Goal: Task Accomplishment & Management: Complete application form

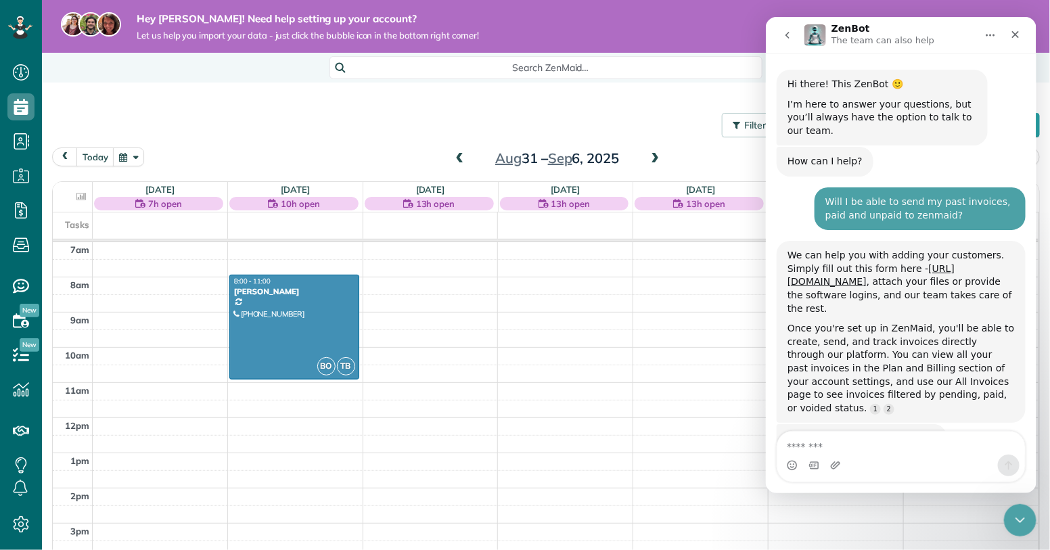
scroll to position [2, 0]
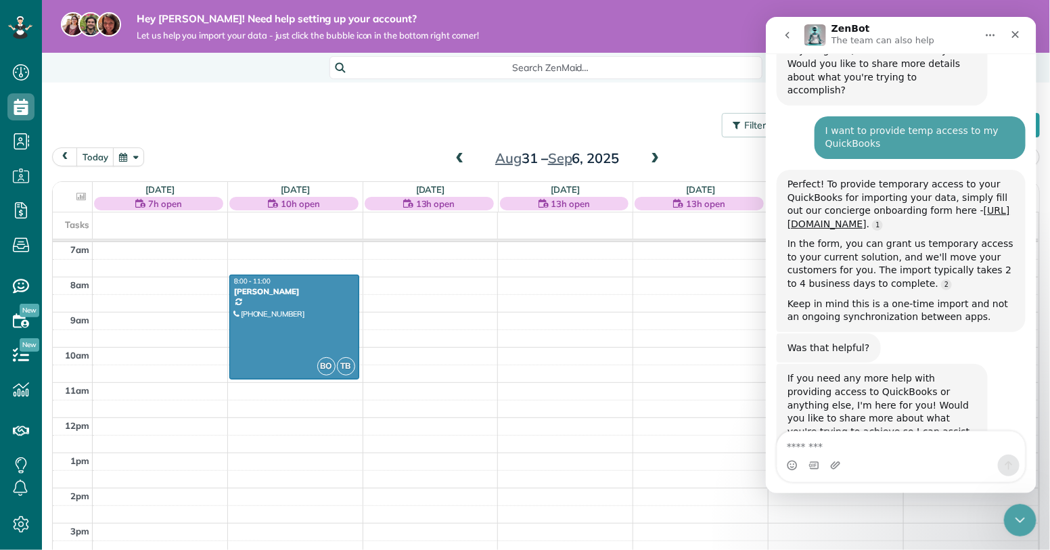
click at [787, 37] on icon "go back" at bounding box center [786, 34] width 11 height 11
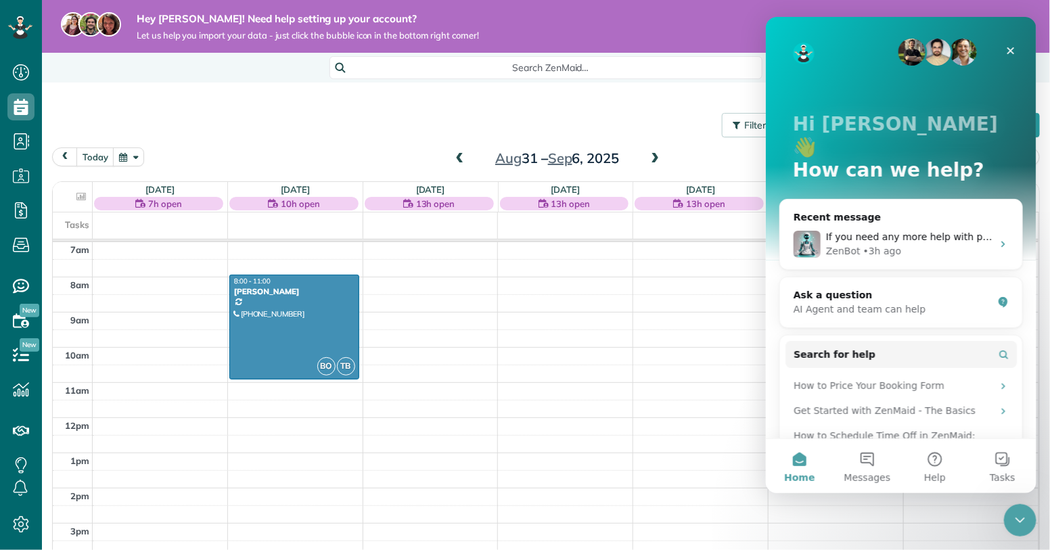
scroll to position [777, 0]
click at [25, 108] on use at bounding box center [21, 107] width 14 height 16
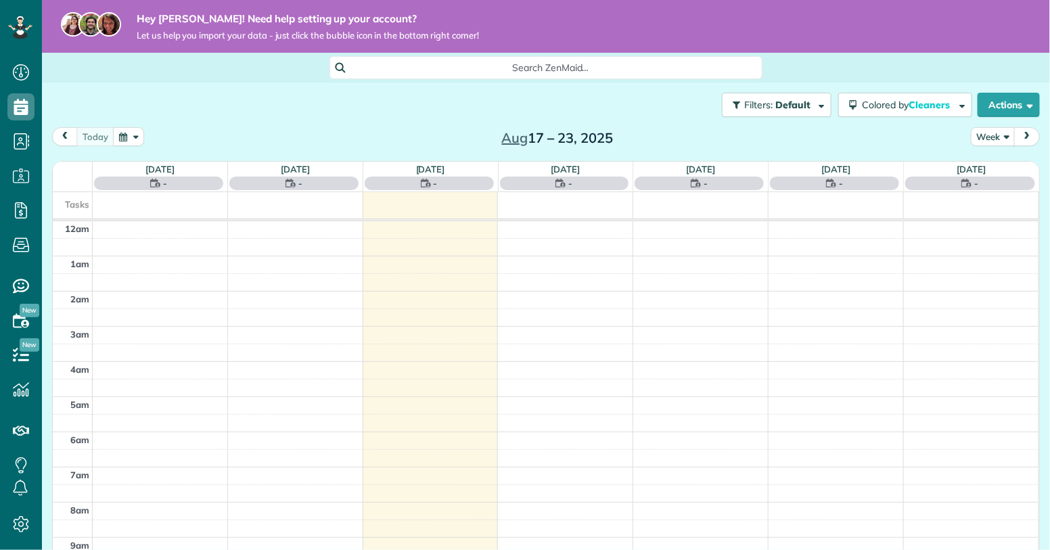
scroll to position [246, 0]
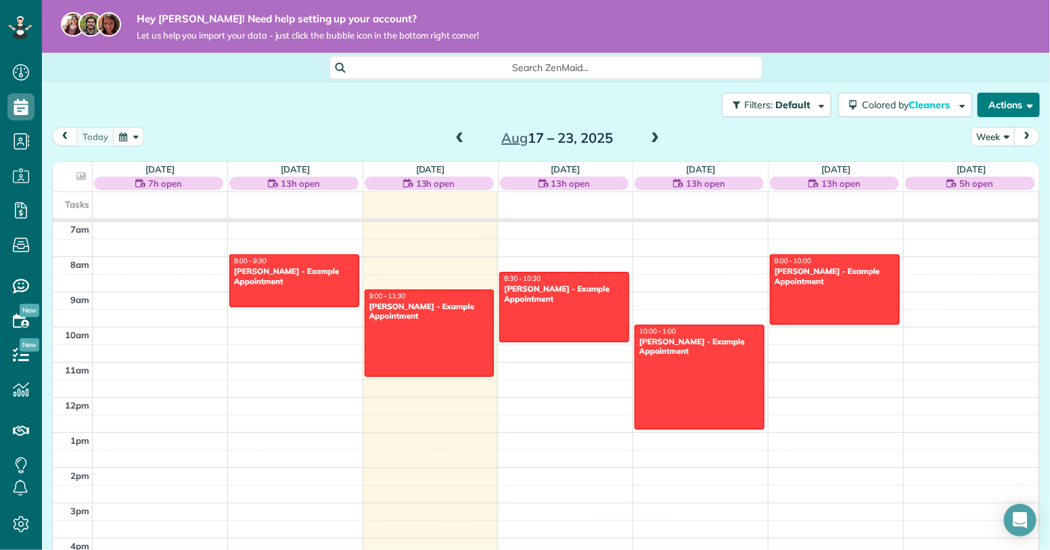
click at [1029, 105] on span "button" at bounding box center [1027, 104] width 10 height 10
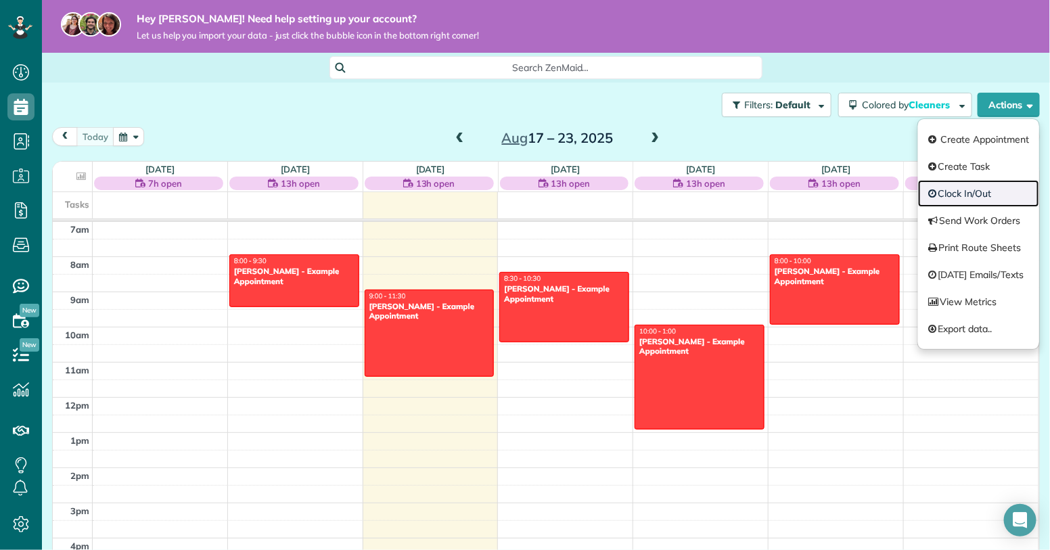
click at [978, 198] on link "Clock In/Out" at bounding box center [978, 193] width 121 height 27
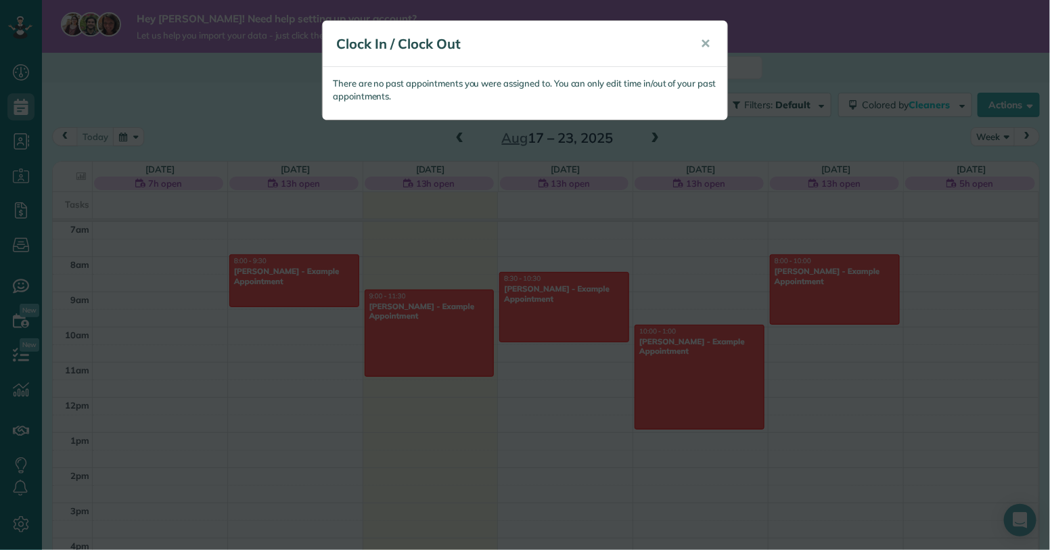
click at [161, 83] on div "Clock In / Clock Out ✕ There are no past appointments you were assigned to. You…" at bounding box center [525, 275] width 1050 height 550
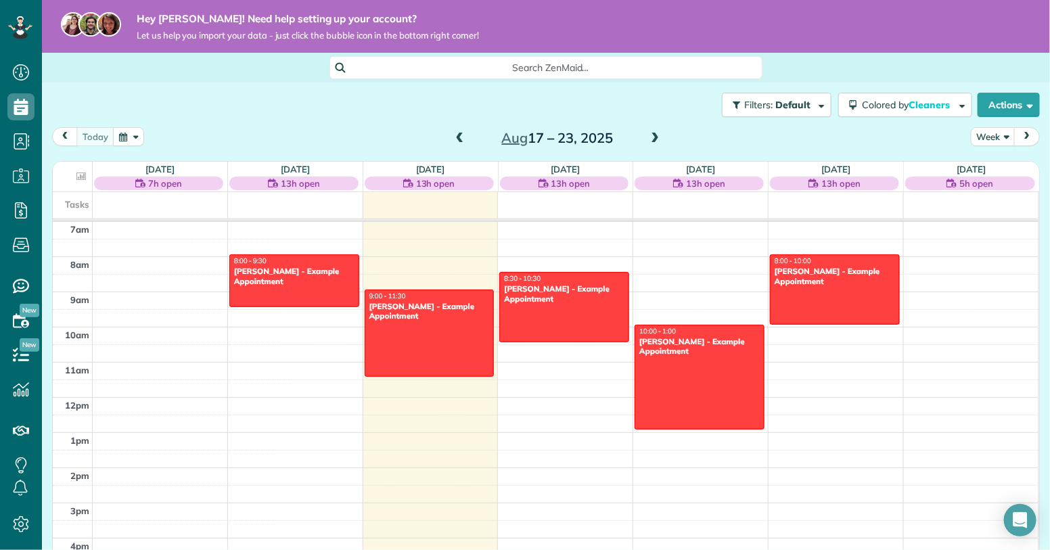
click at [659, 135] on span at bounding box center [654, 139] width 15 height 12
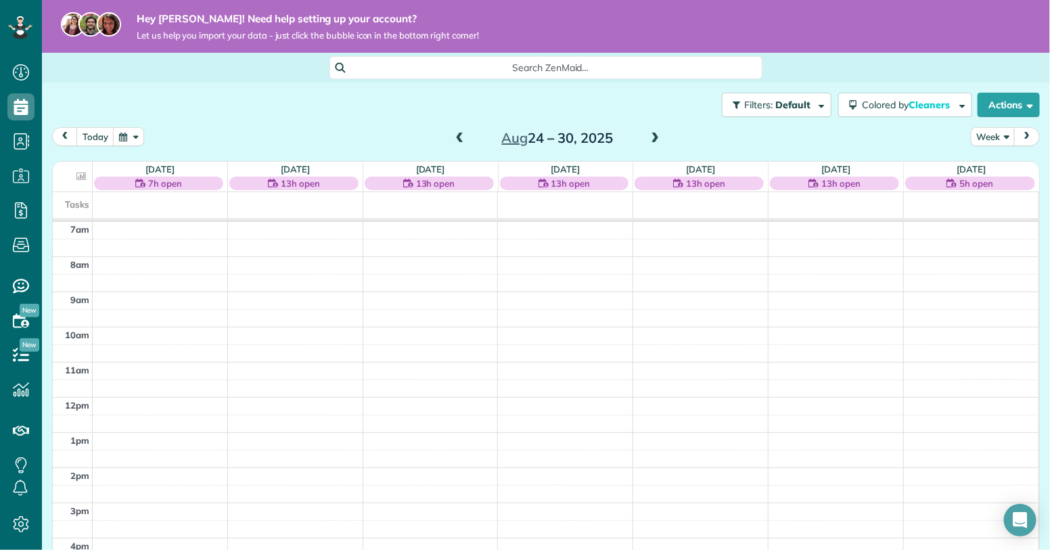
click at [465, 133] on span at bounding box center [460, 139] width 15 height 12
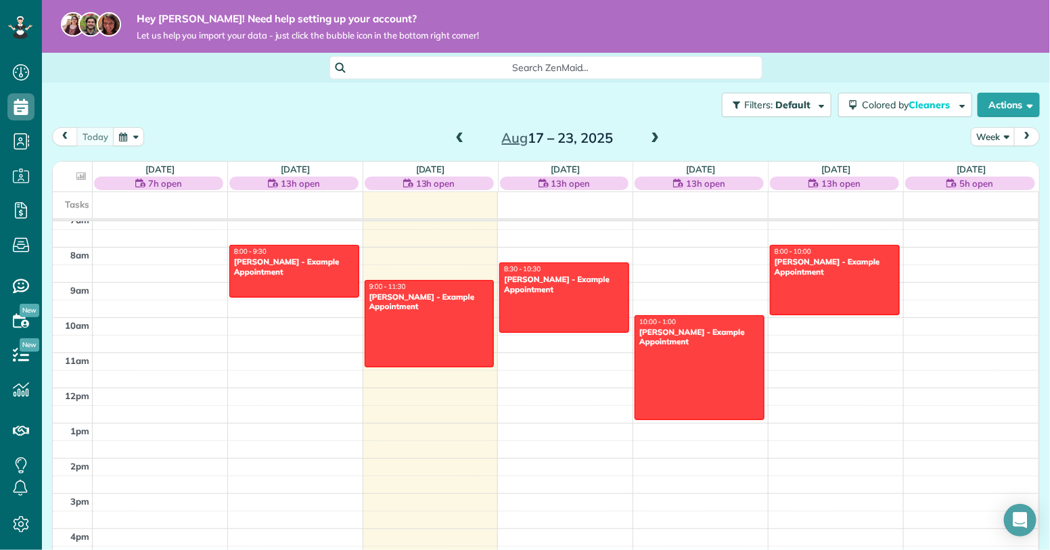
scroll to position [254, 0]
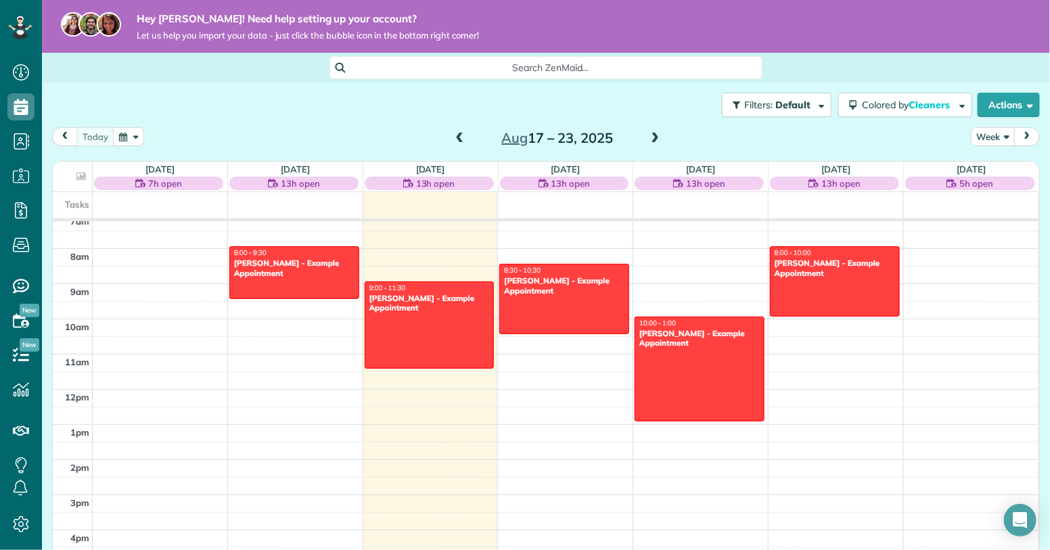
click at [277, 265] on div "Debbie Sardone - Example Appointment" at bounding box center [294, 268] width 122 height 20
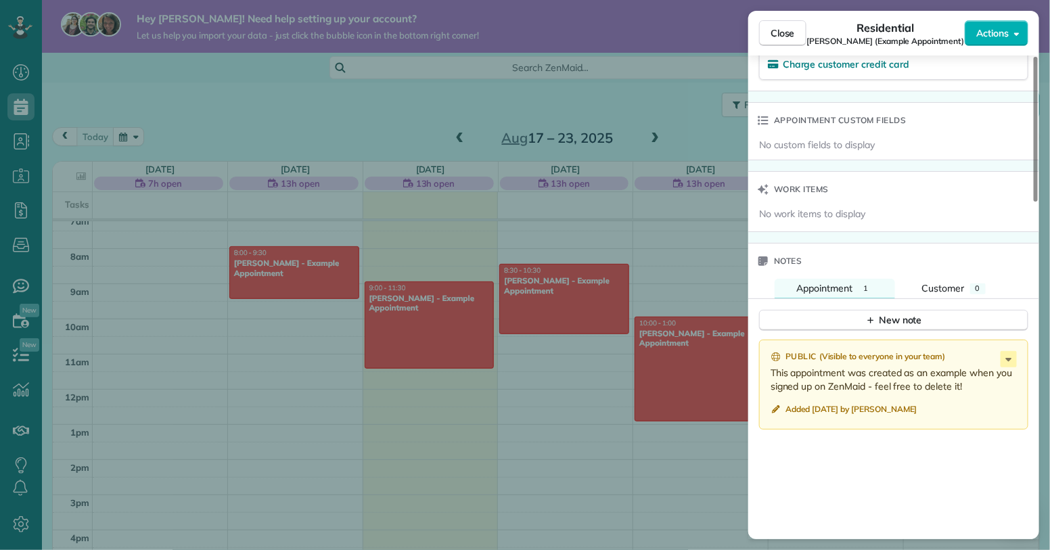
scroll to position [892, 0]
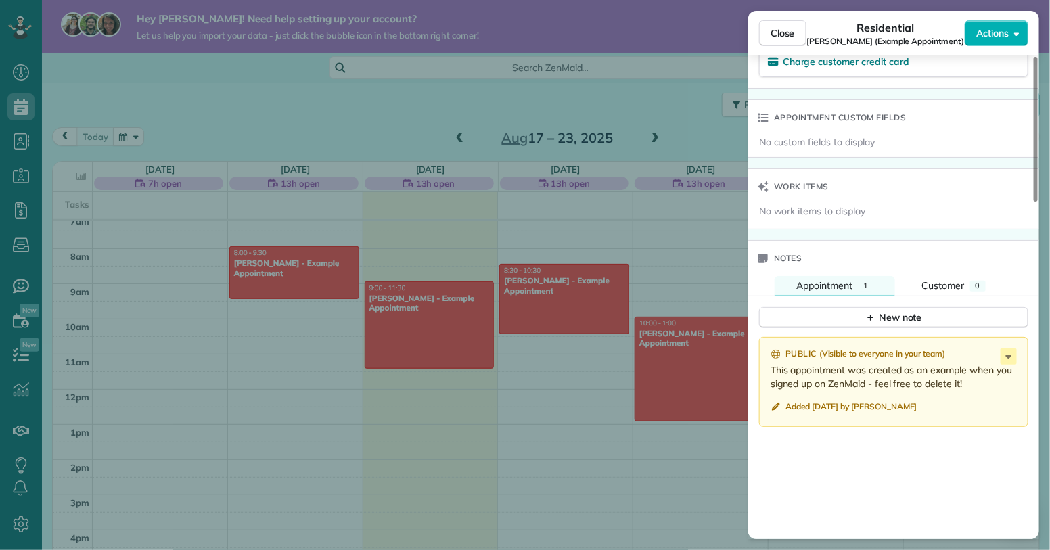
click at [781, 402] on icon "reset" at bounding box center [776, 406] width 11 height 11
click at [785, 403] on span "Added yesterday by Tracy Bailey" at bounding box center [851, 406] width 132 height 11
click at [876, 407] on span "Added yesterday by Tracy Bailey" at bounding box center [851, 406] width 132 height 11
click at [880, 403] on span "Added yesterday by Tracy Bailey" at bounding box center [851, 406] width 132 height 11
click at [1011, 355] on icon at bounding box center [1009, 356] width 16 height 16
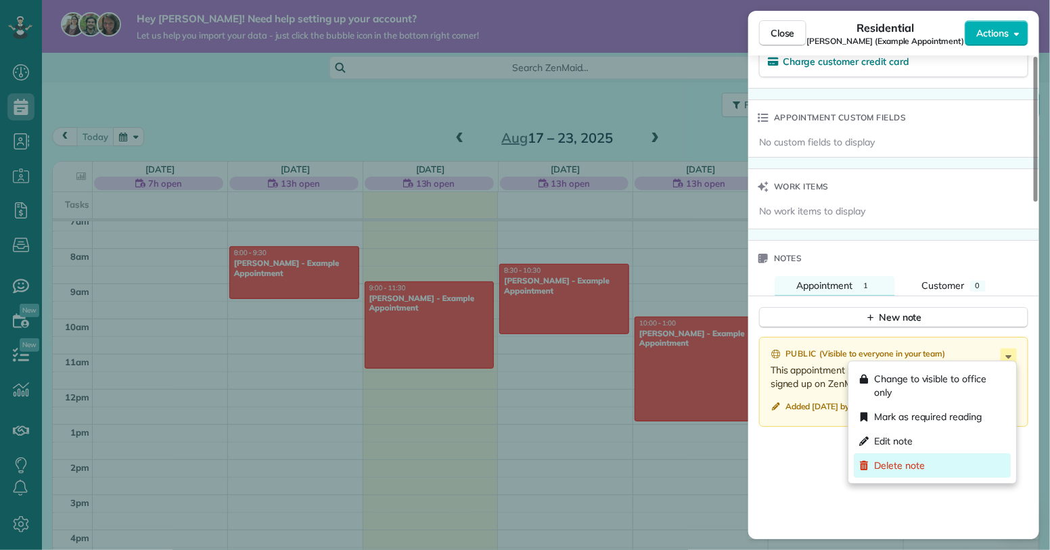
click at [906, 465] on span "Delete note" at bounding box center [899, 466] width 51 height 14
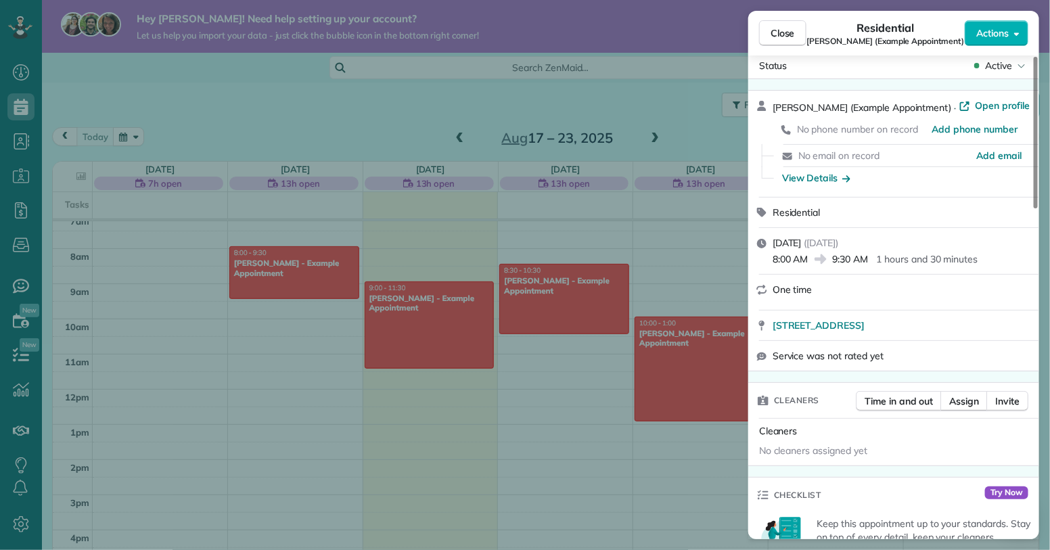
scroll to position [0, 0]
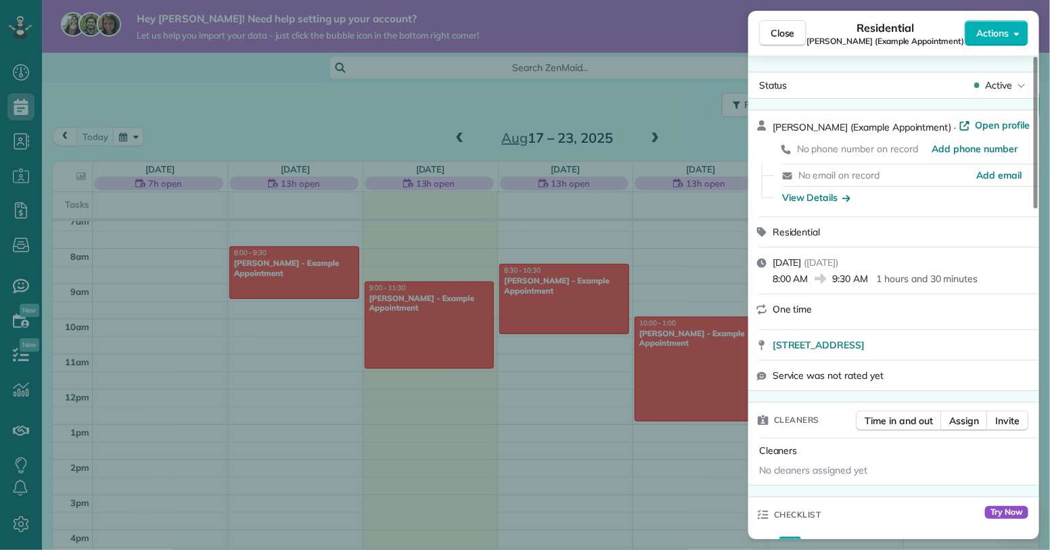
click at [1017, 34] on icon "button" at bounding box center [1016, 33] width 5 height 3
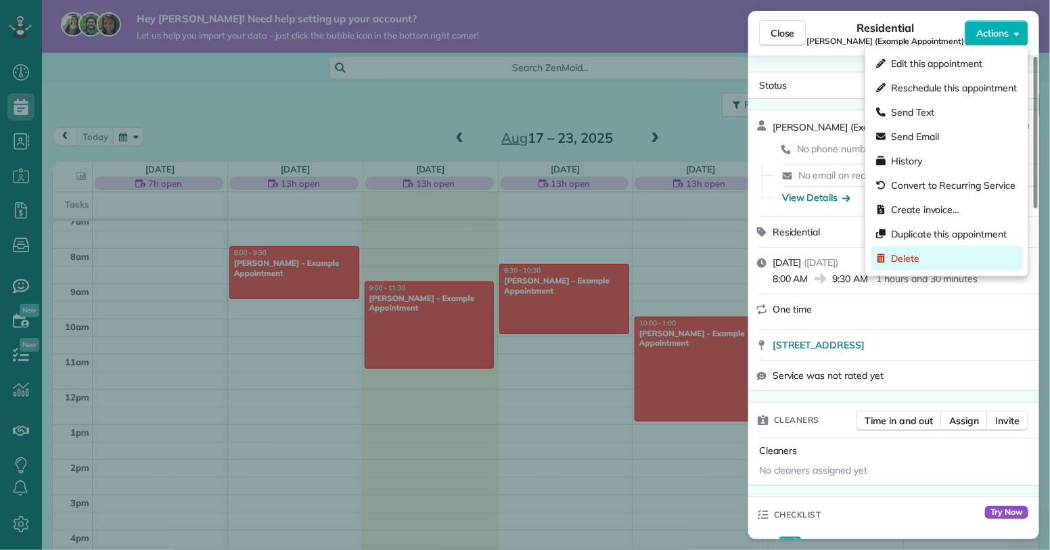
click at [907, 256] on span "Delete" at bounding box center [905, 259] width 28 height 14
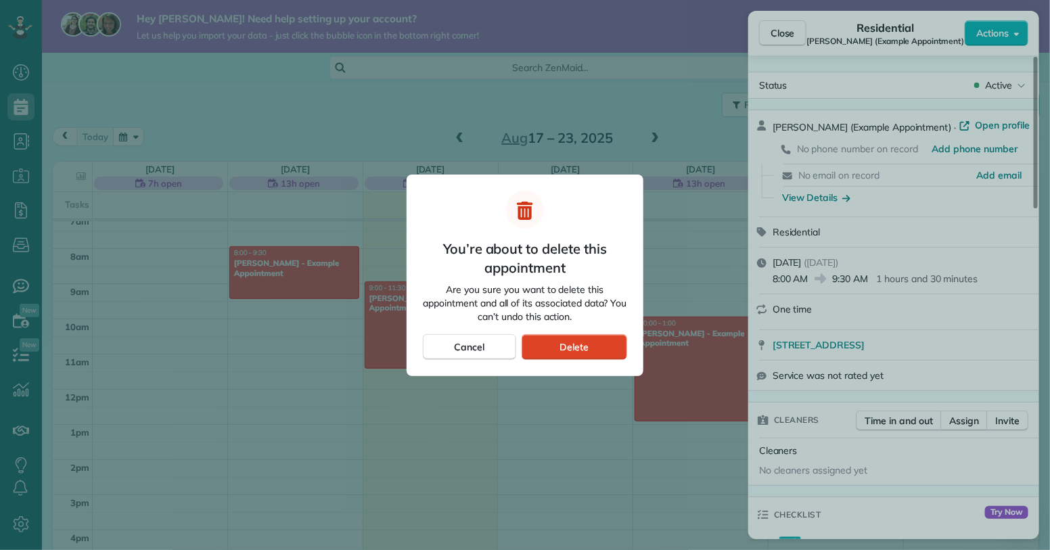
click at [585, 350] on span "Delete" at bounding box center [574, 347] width 29 height 14
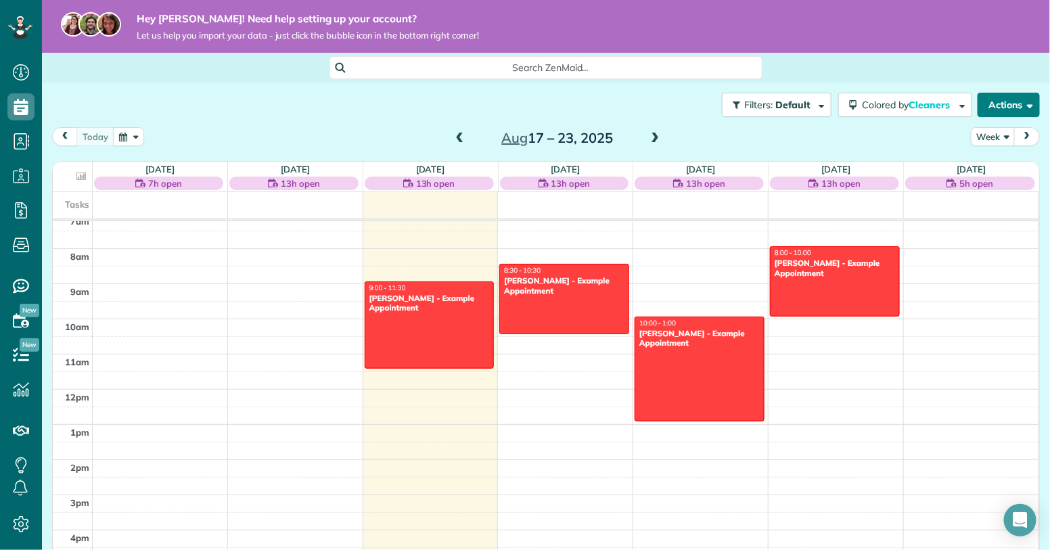
click at [1027, 101] on span "button" at bounding box center [1027, 104] width 10 height 10
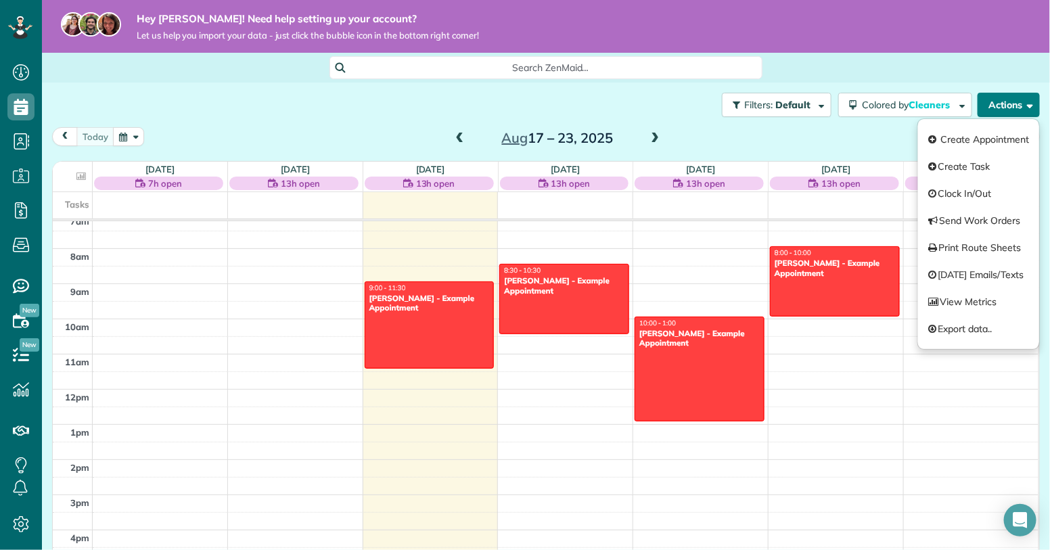
click at [444, 323] on div at bounding box center [429, 325] width 129 height 86
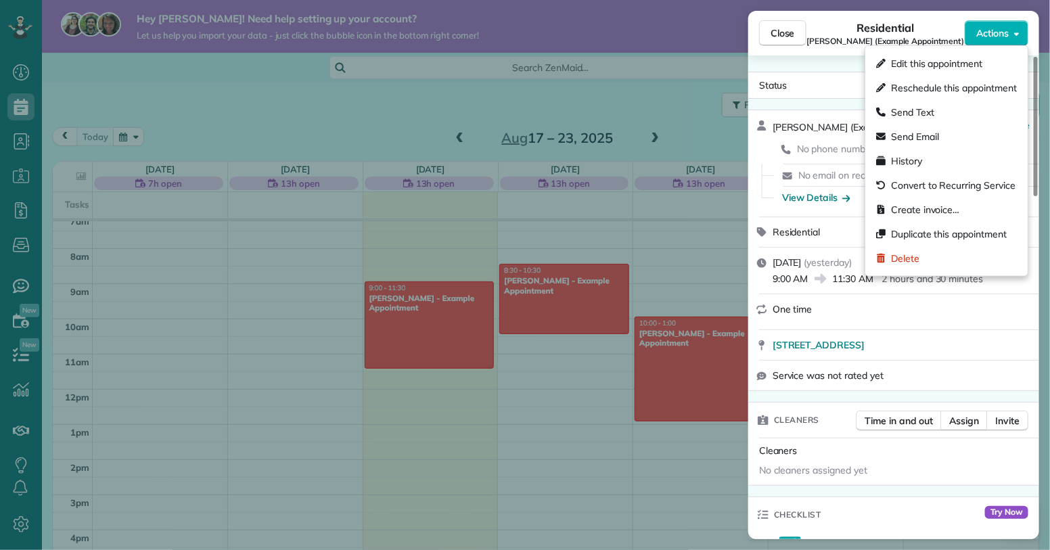
click at [1006, 39] on span "Actions" at bounding box center [992, 33] width 32 height 14
click at [911, 254] on span "Delete" at bounding box center [905, 259] width 28 height 14
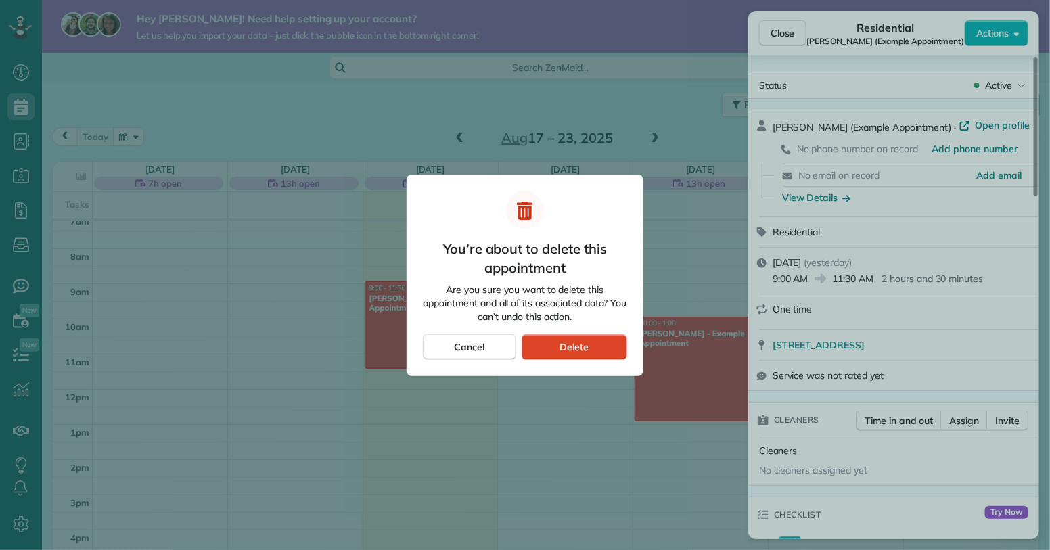
click at [585, 342] on span "Delete" at bounding box center [574, 347] width 29 height 14
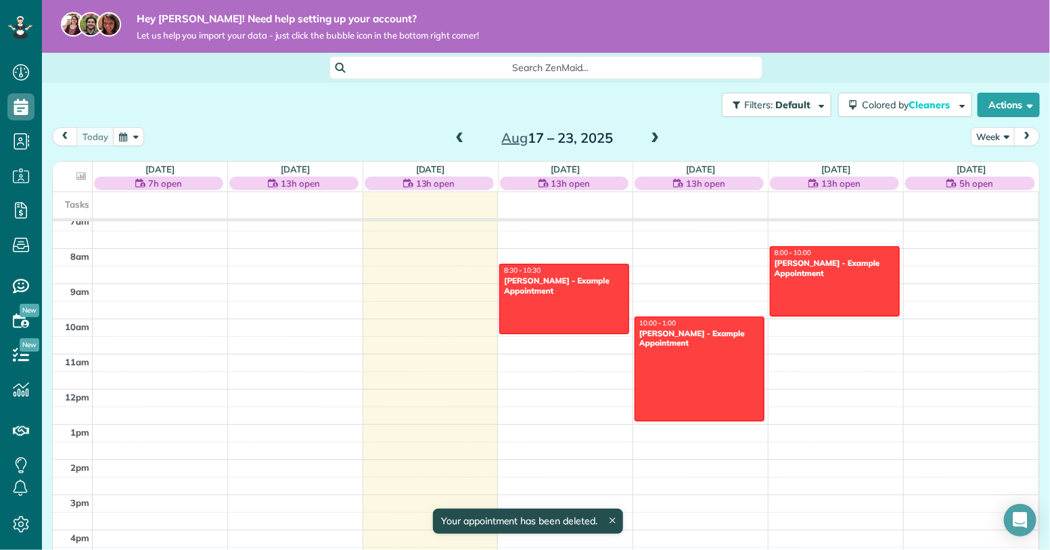
click at [606, 281] on div "Sharon Tinberg - Example Appointment" at bounding box center [564, 286] width 122 height 20
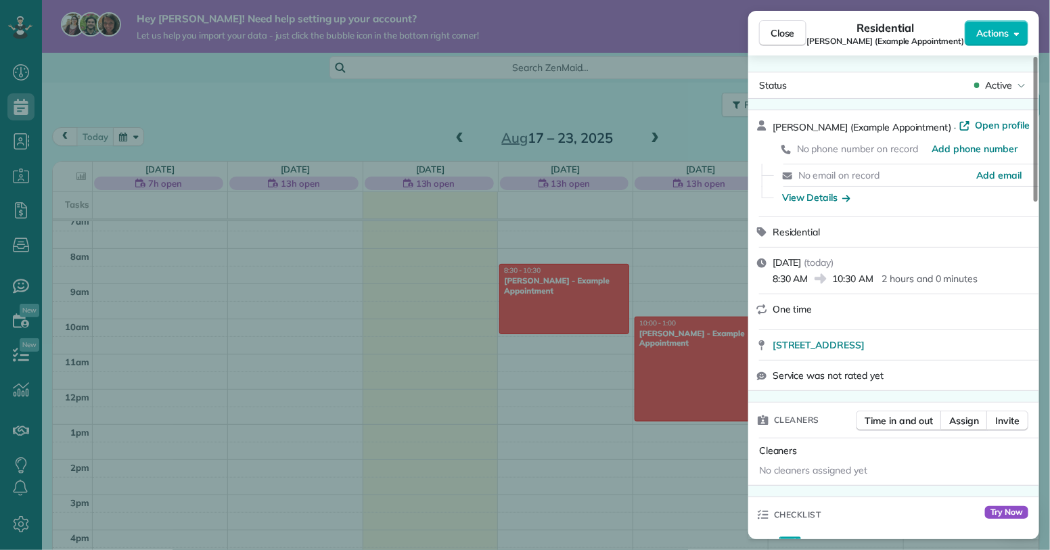
click at [1018, 34] on icon "button" at bounding box center [1016, 33] width 5 height 3
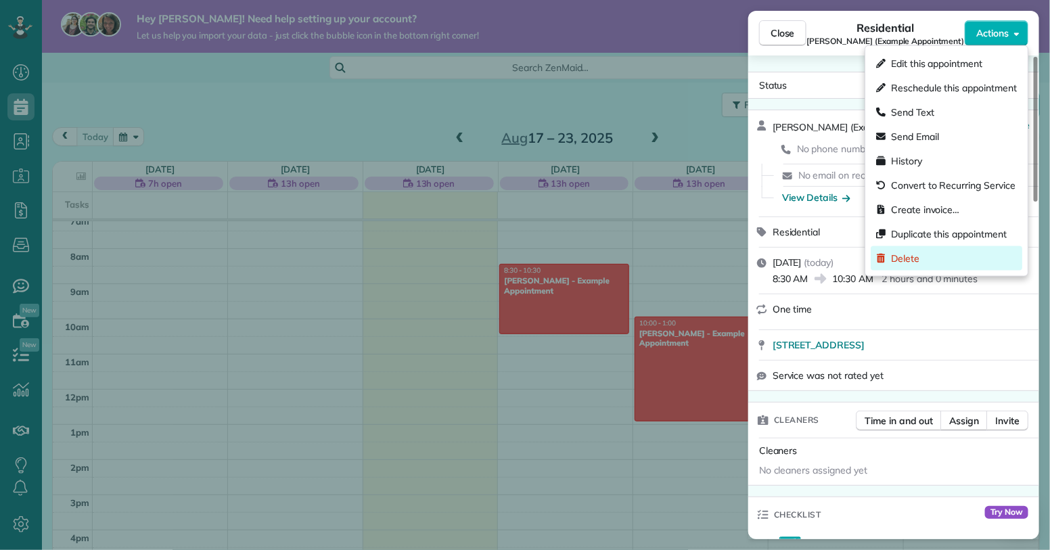
click at [921, 257] on div "Delete" at bounding box center [947, 258] width 152 height 24
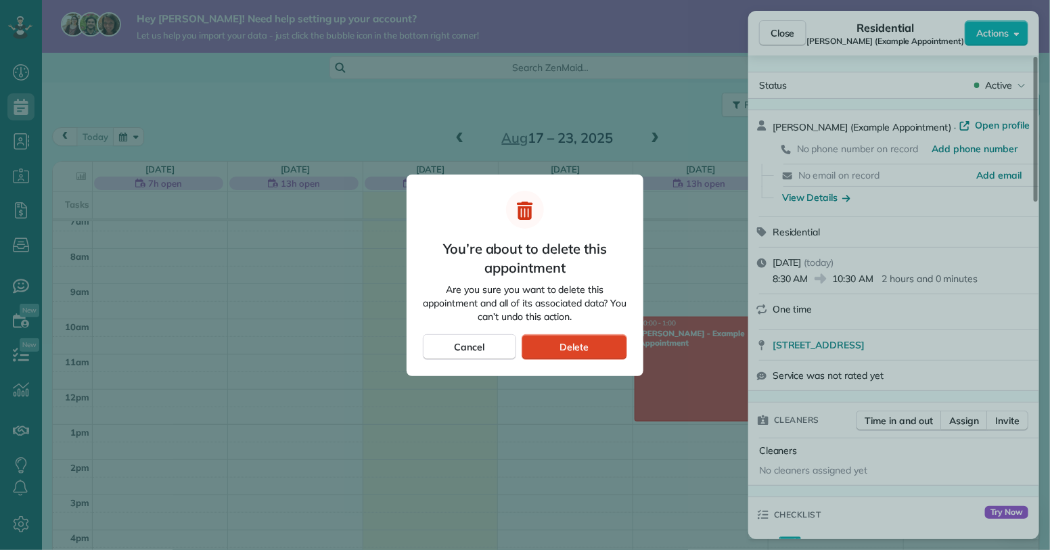
click at [597, 346] on div "Delete" at bounding box center [575, 347] width 106 height 26
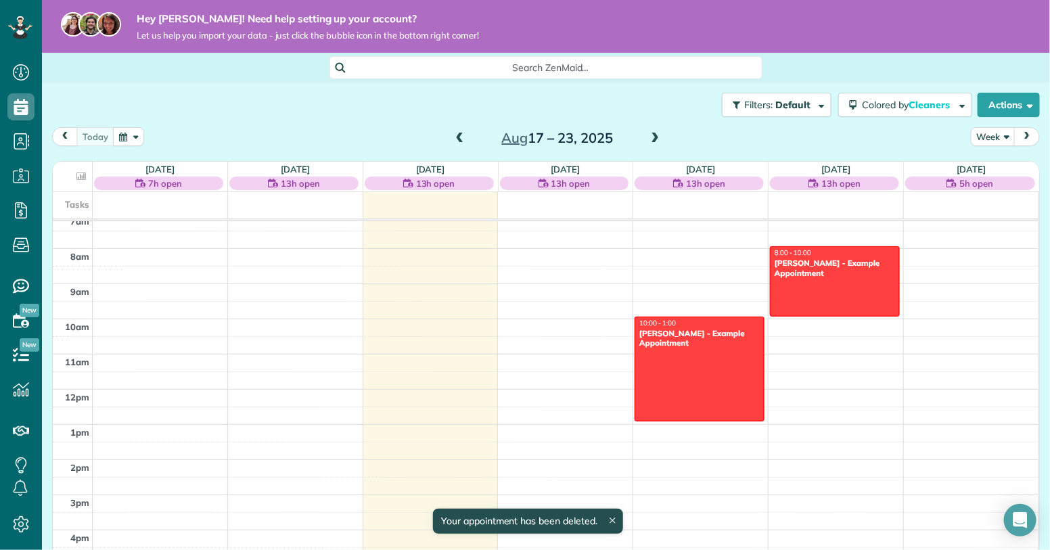
click at [737, 348] on div at bounding box center [699, 369] width 129 height 104
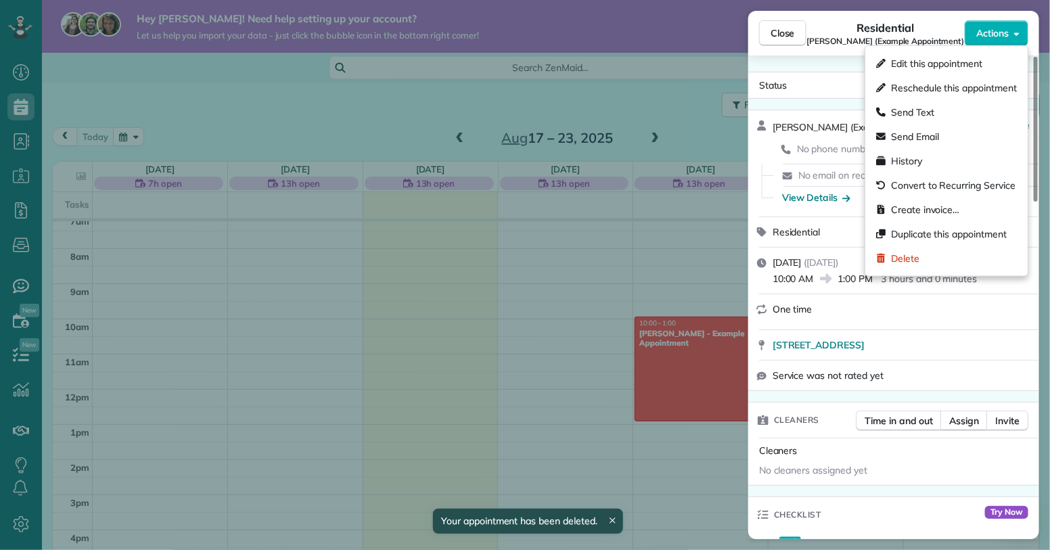
click at [1025, 34] on button "Actions" at bounding box center [997, 33] width 64 height 26
click at [912, 254] on span "Delete" at bounding box center [905, 259] width 28 height 14
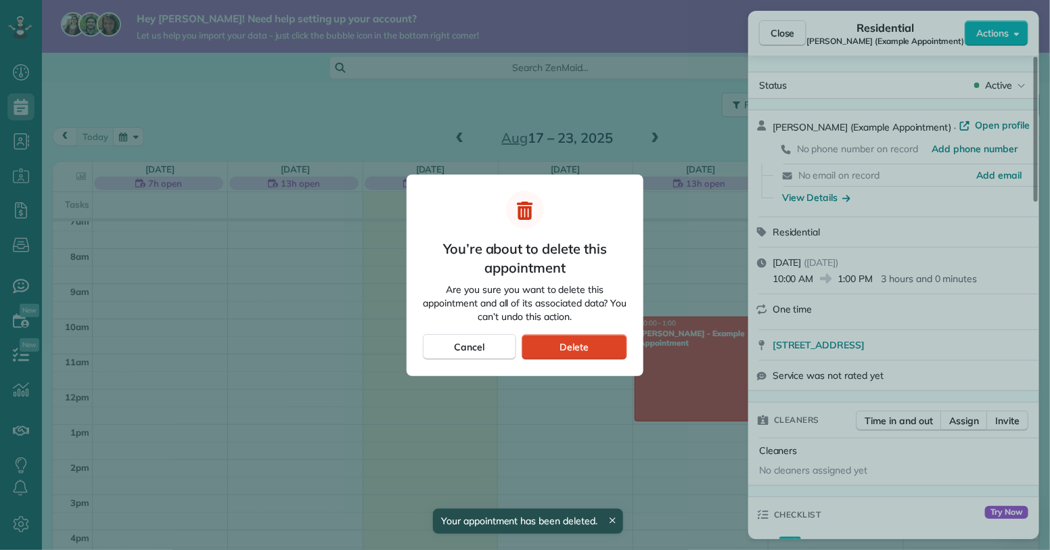
click at [588, 345] on span "Delete" at bounding box center [574, 347] width 29 height 14
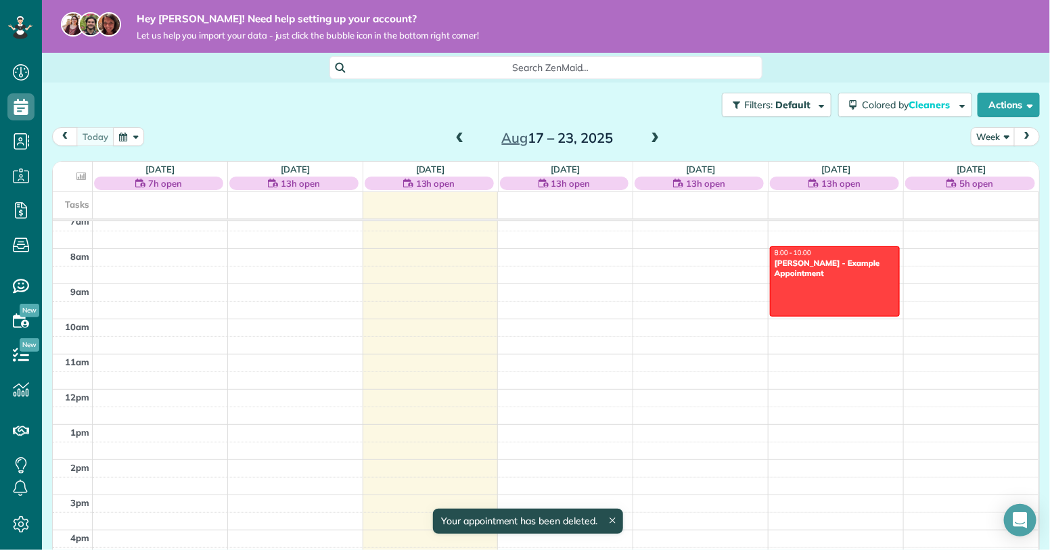
click at [863, 288] on div at bounding box center [835, 281] width 129 height 68
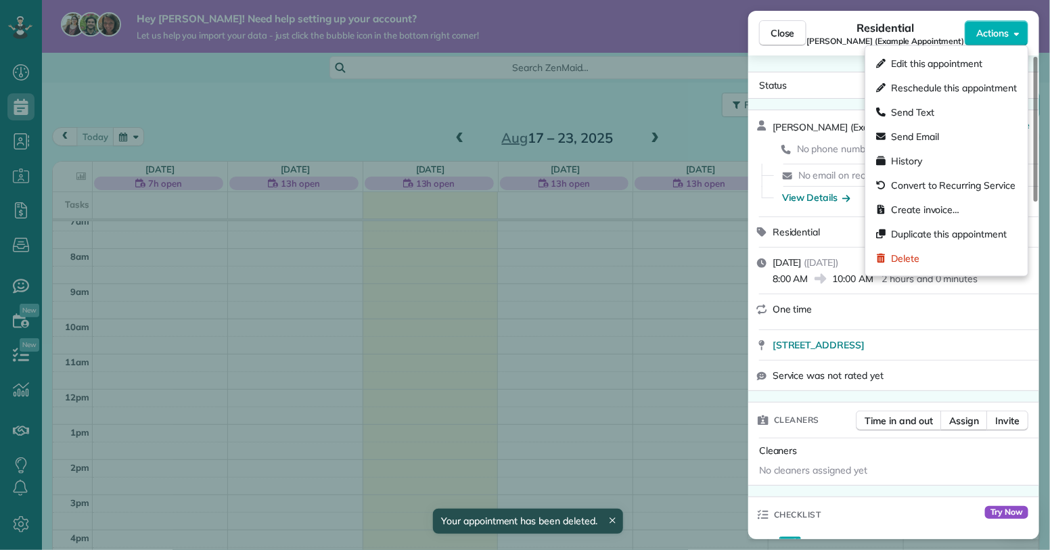
click at [1011, 30] on button "Actions" at bounding box center [997, 33] width 64 height 26
click at [914, 250] on div "Delete" at bounding box center [947, 258] width 152 height 24
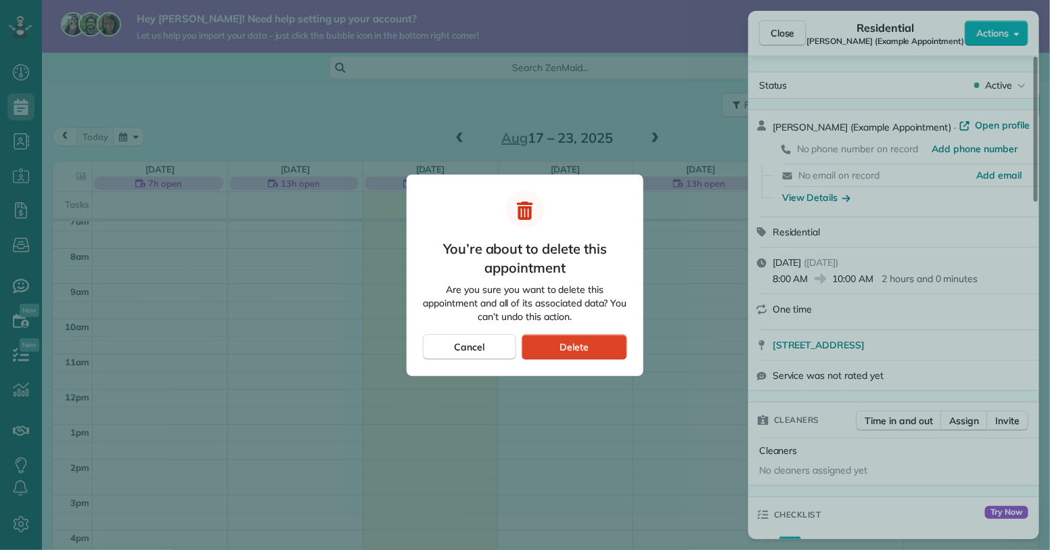
click at [592, 338] on div "Delete" at bounding box center [575, 347] width 106 height 26
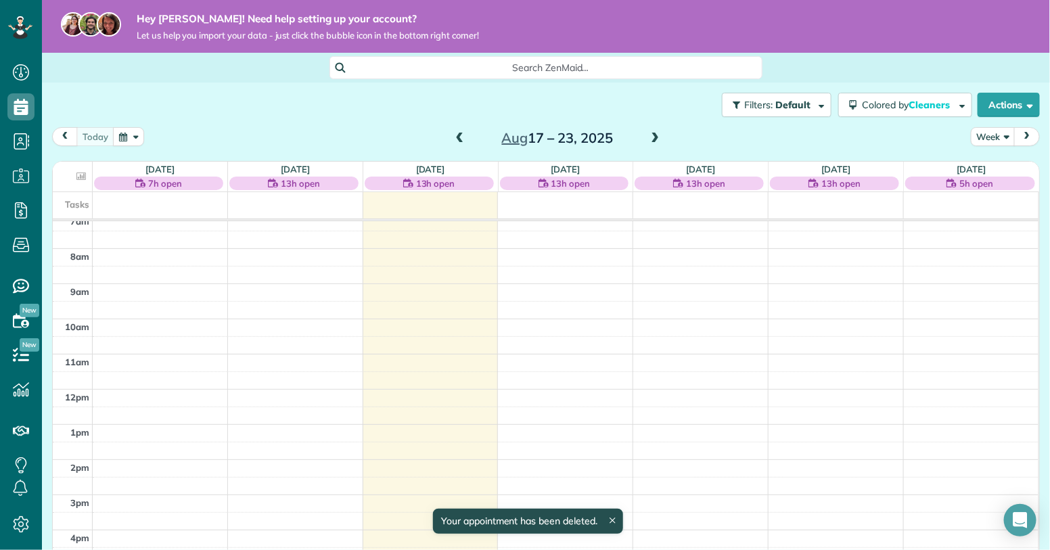
click at [558, 355] on td at bounding box center [566, 363] width 946 height 18
click at [963, 110] on button "Colored by Cleaners" at bounding box center [905, 105] width 134 height 24
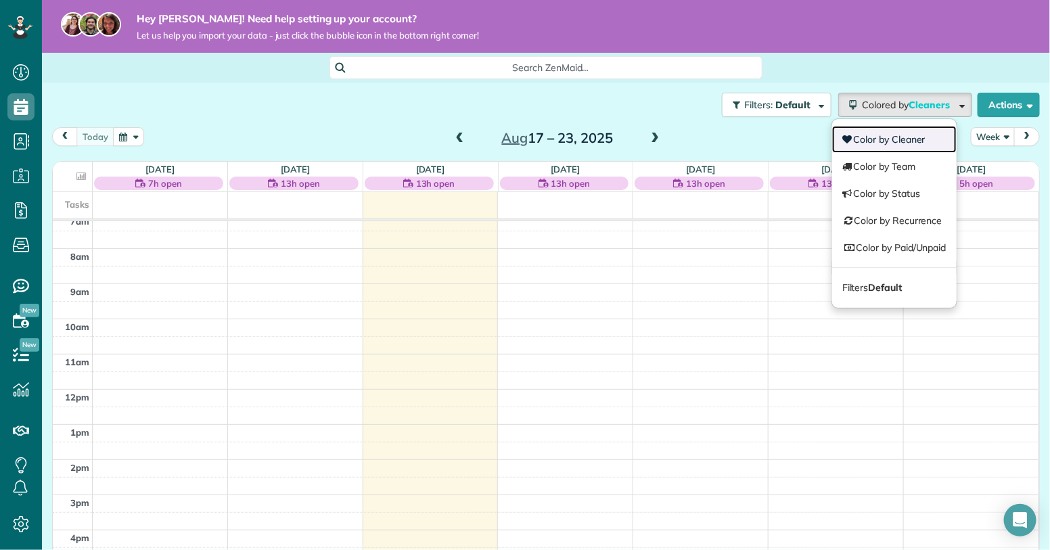
click at [919, 133] on link "Color by Cleaner" at bounding box center [894, 139] width 124 height 27
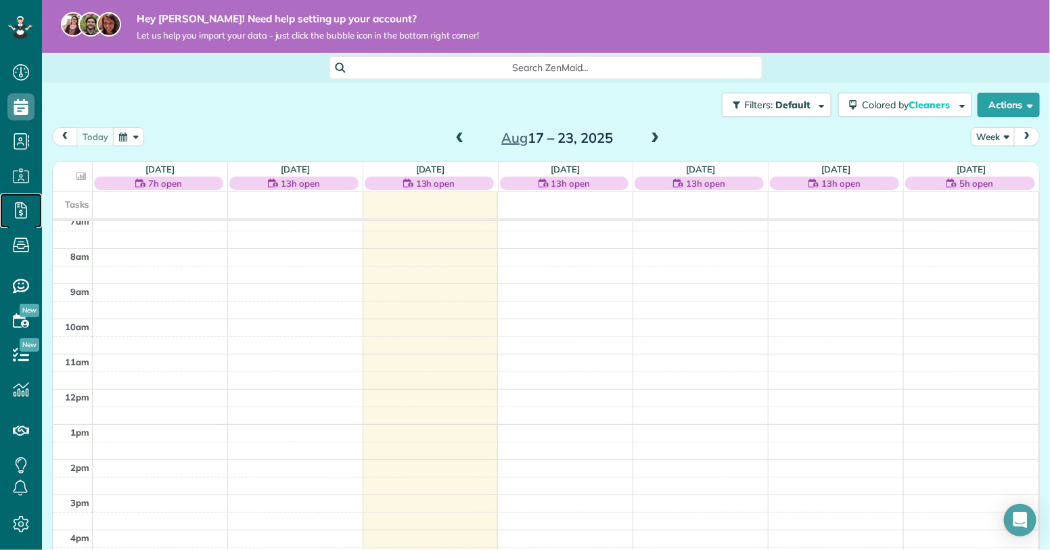
click at [26, 206] on use at bounding box center [21, 210] width 12 height 16
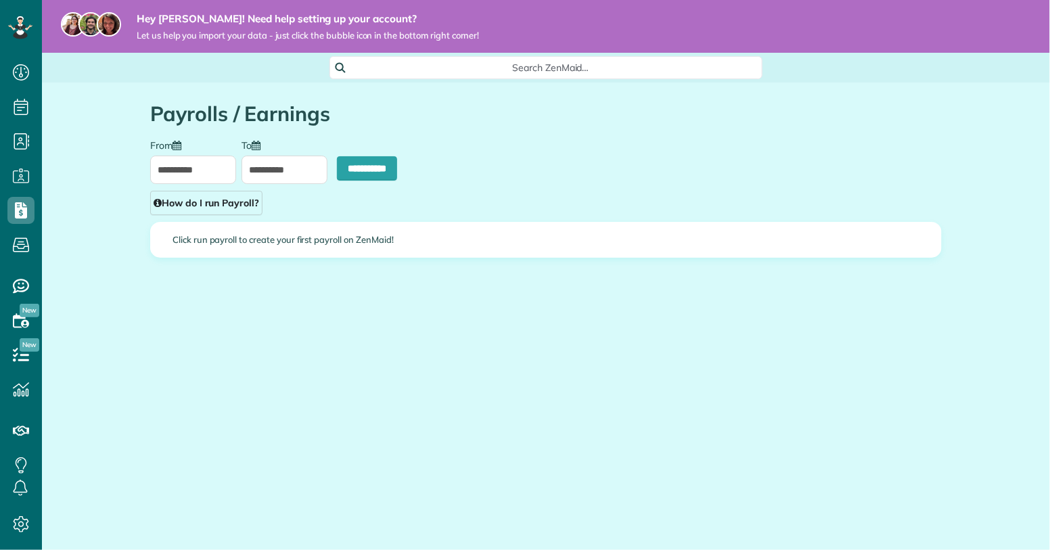
scroll to position [6, 6]
click at [24, 183] on icon at bounding box center [20, 175] width 27 height 27
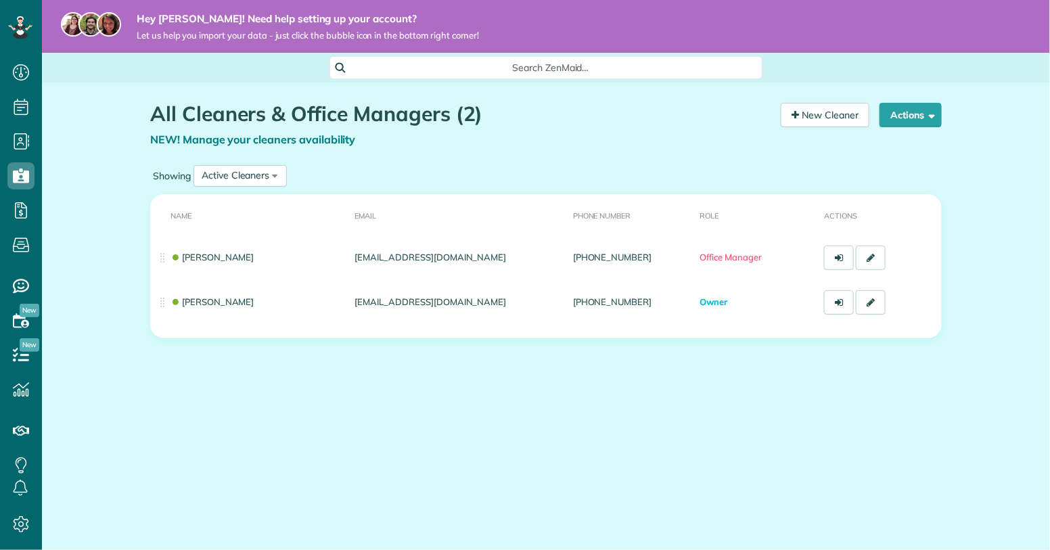
scroll to position [6, 6]
click at [831, 114] on link "New Cleaner" at bounding box center [825, 115] width 89 height 24
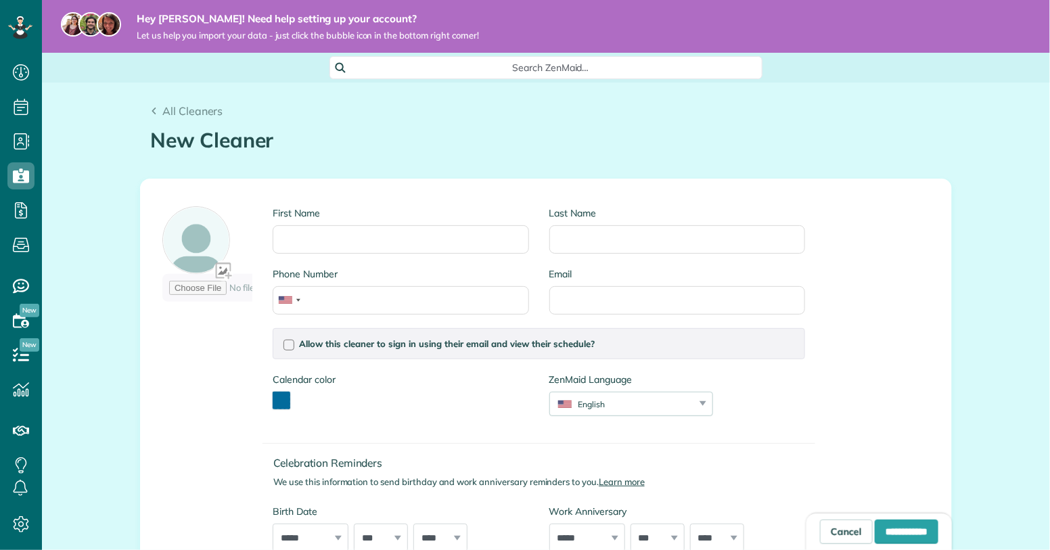
scroll to position [6, 6]
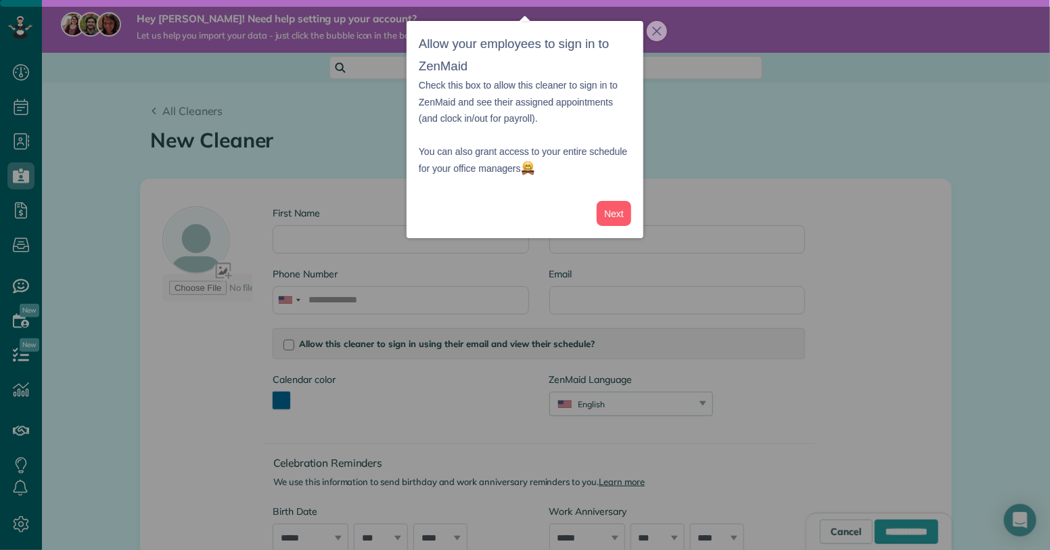
click at [642, 235] on div "Next" at bounding box center [525, 213] width 237 height 49
click at [618, 217] on button "Next" at bounding box center [614, 213] width 35 height 25
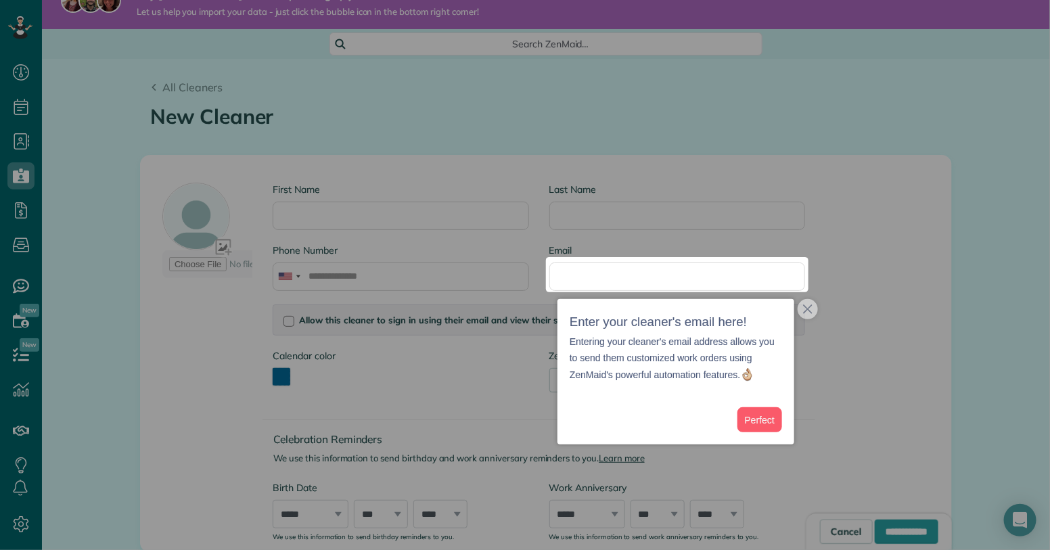
scroll to position [24, 0]
click at [399, 209] on div at bounding box center [525, 128] width 1050 height 257
click at [383, 224] on div at bounding box center [525, 128] width 1050 height 257
click at [765, 421] on button "Perfect" at bounding box center [759, 419] width 45 height 25
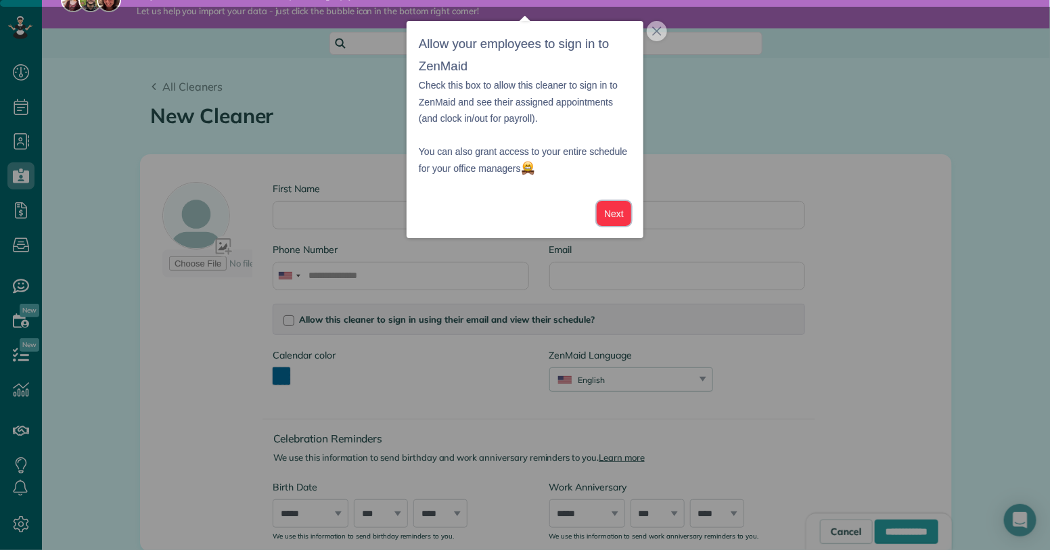
click at [619, 213] on button "Next" at bounding box center [614, 213] width 35 height 25
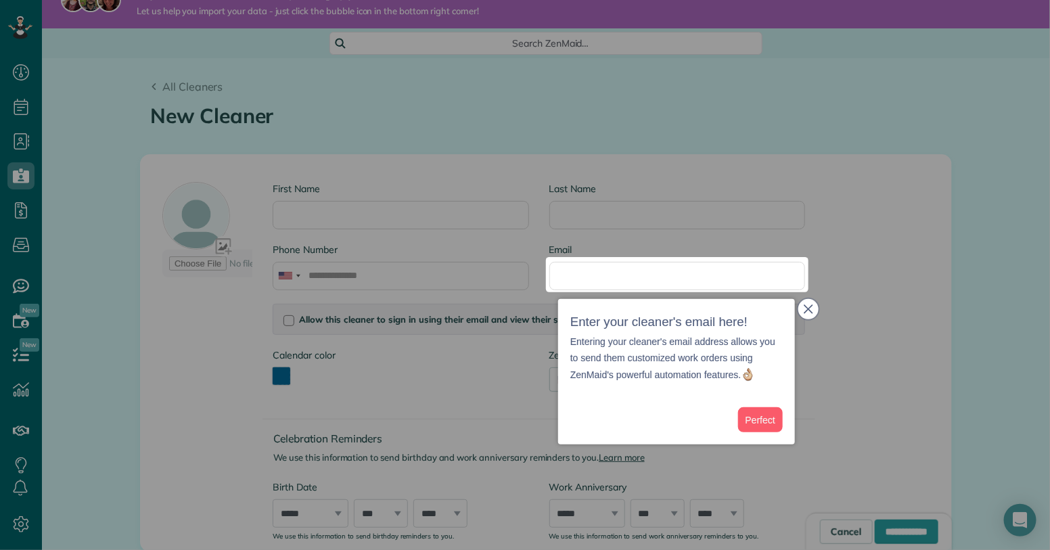
click at [808, 310] on icon "close," at bounding box center [808, 308] width 9 height 9
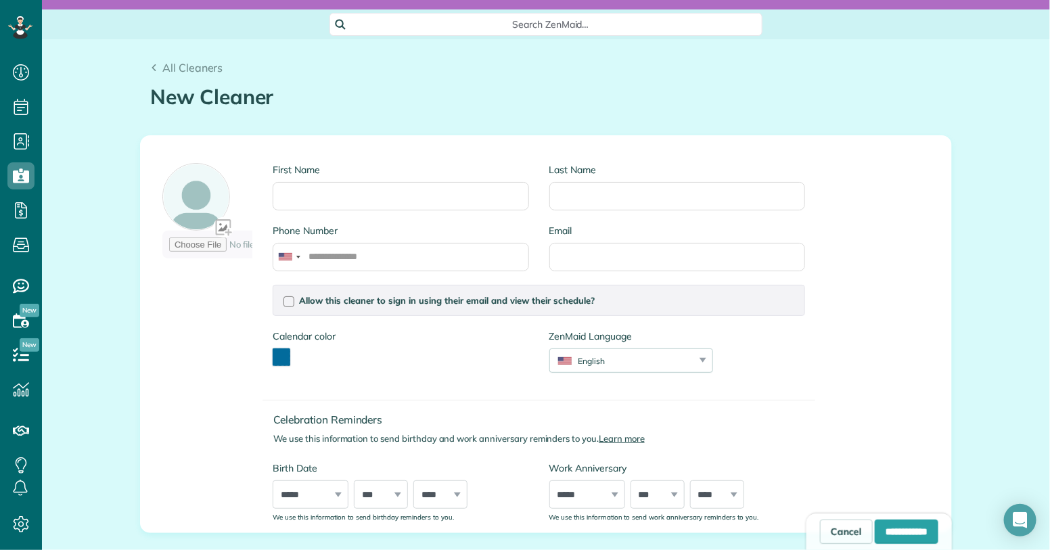
scroll to position [0, 0]
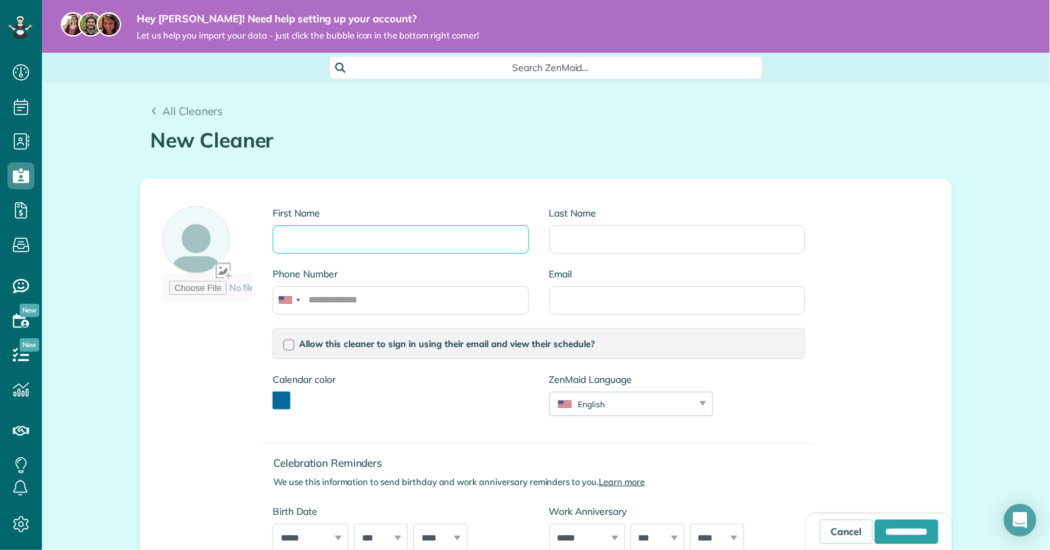
click at [298, 240] on input "First Name" at bounding box center [401, 239] width 256 height 28
click at [30, 68] on icon at bounding box center [20, 72] width 27 height 27
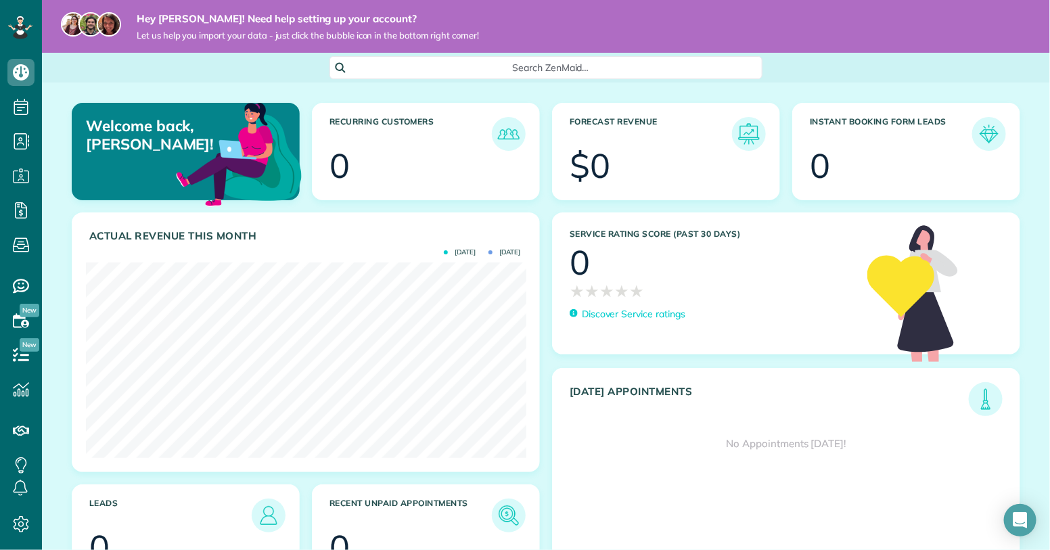
scroll to position [51, 0]
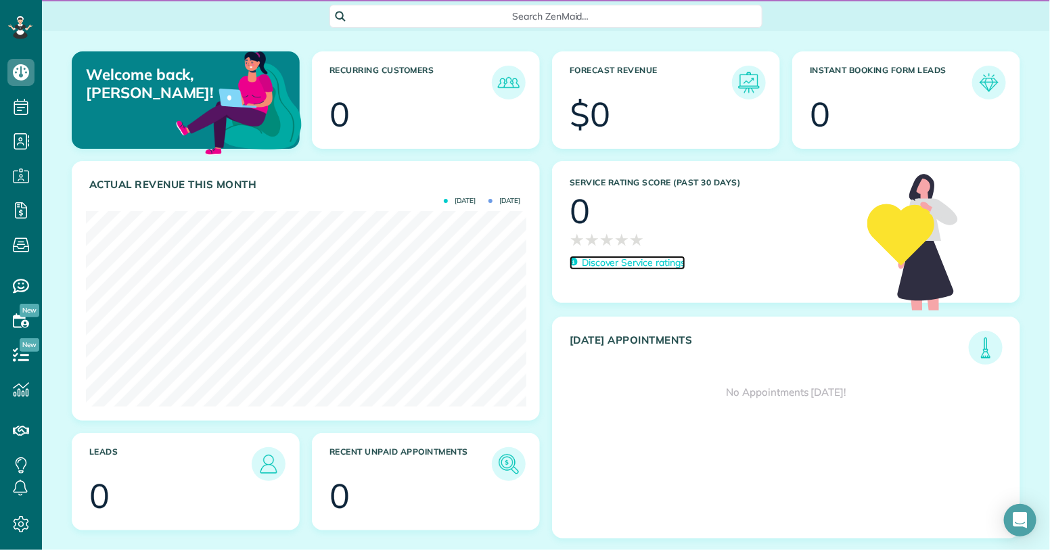
click at [601, 263] on p "Discover Service ratings" at bounding box center [634, 263] width 104 height 14
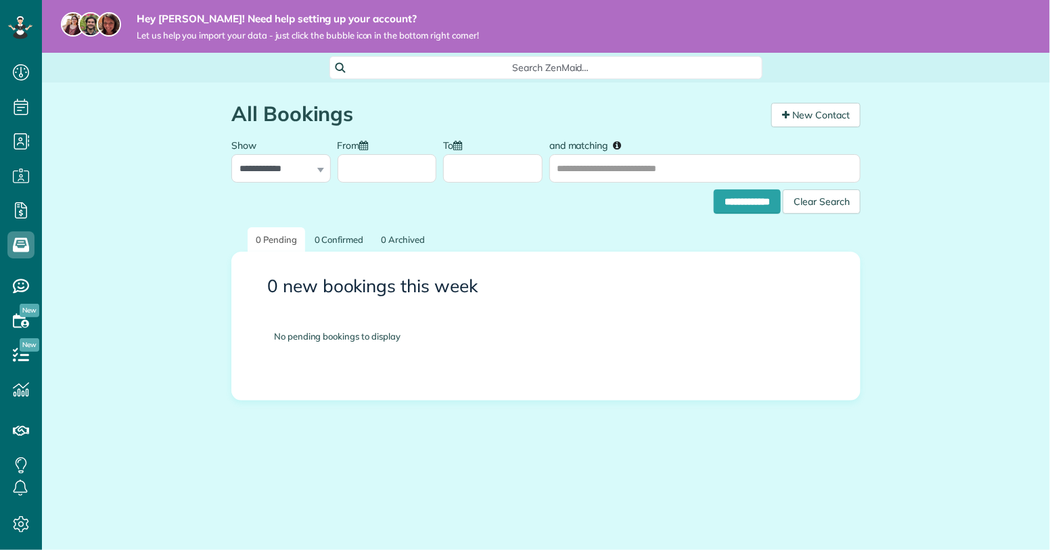
scroll to position [6, 6]
